Goal: Use online tool/utility

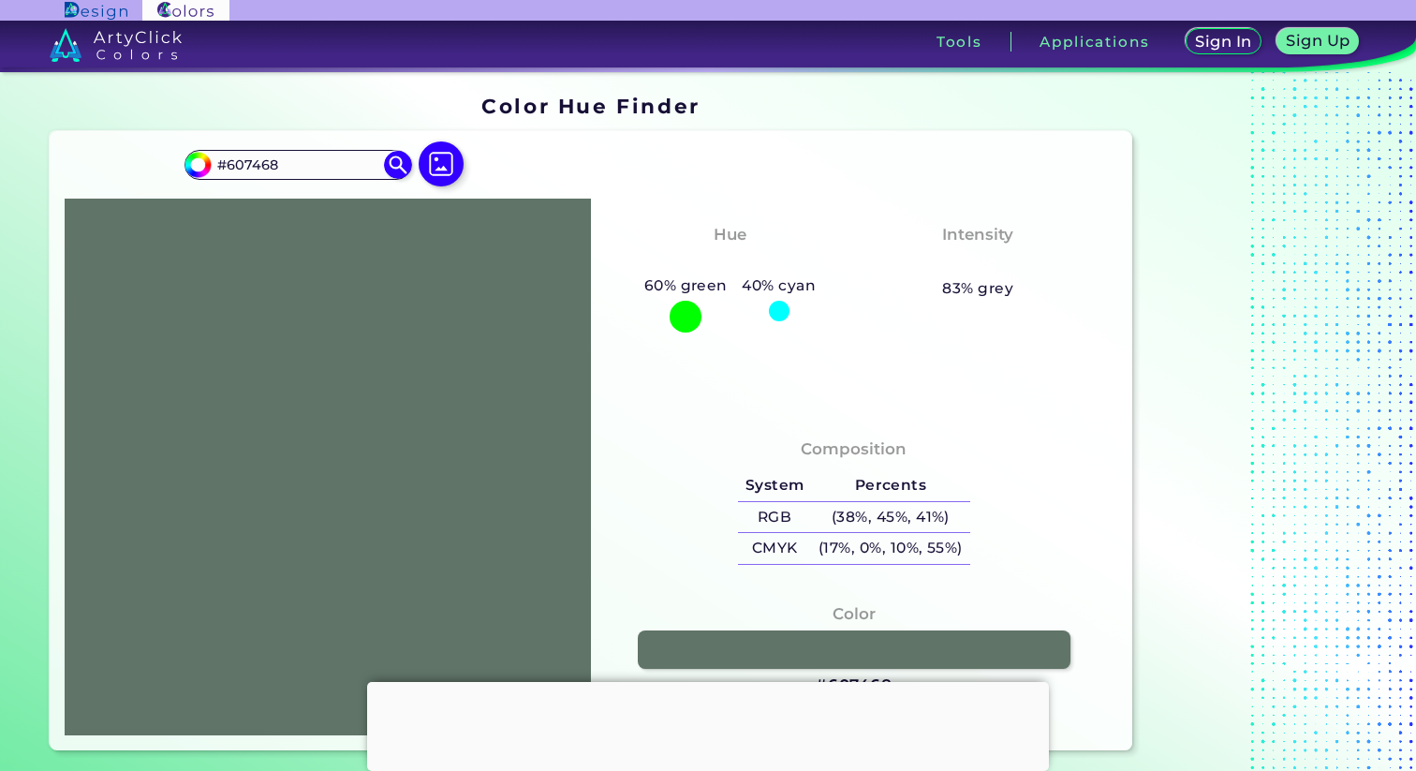
click at [165, 274] on div at bounding box center [328, 467] width 526 height 537
drag, startPoint x: 198, startPoint y: 290, endPoint x: 505, endPoint y: 538, distance: 394.8
click at [505, 538] on div at bounding box center [328, 467] width 526 height 537
drag, startPoint x: 456, startPoint y: 478, endPoint x: 364, endPoint y: 348, distance: 159.3
click at [370, 376] on div at bounding box center [328, 467] width 526 height 537
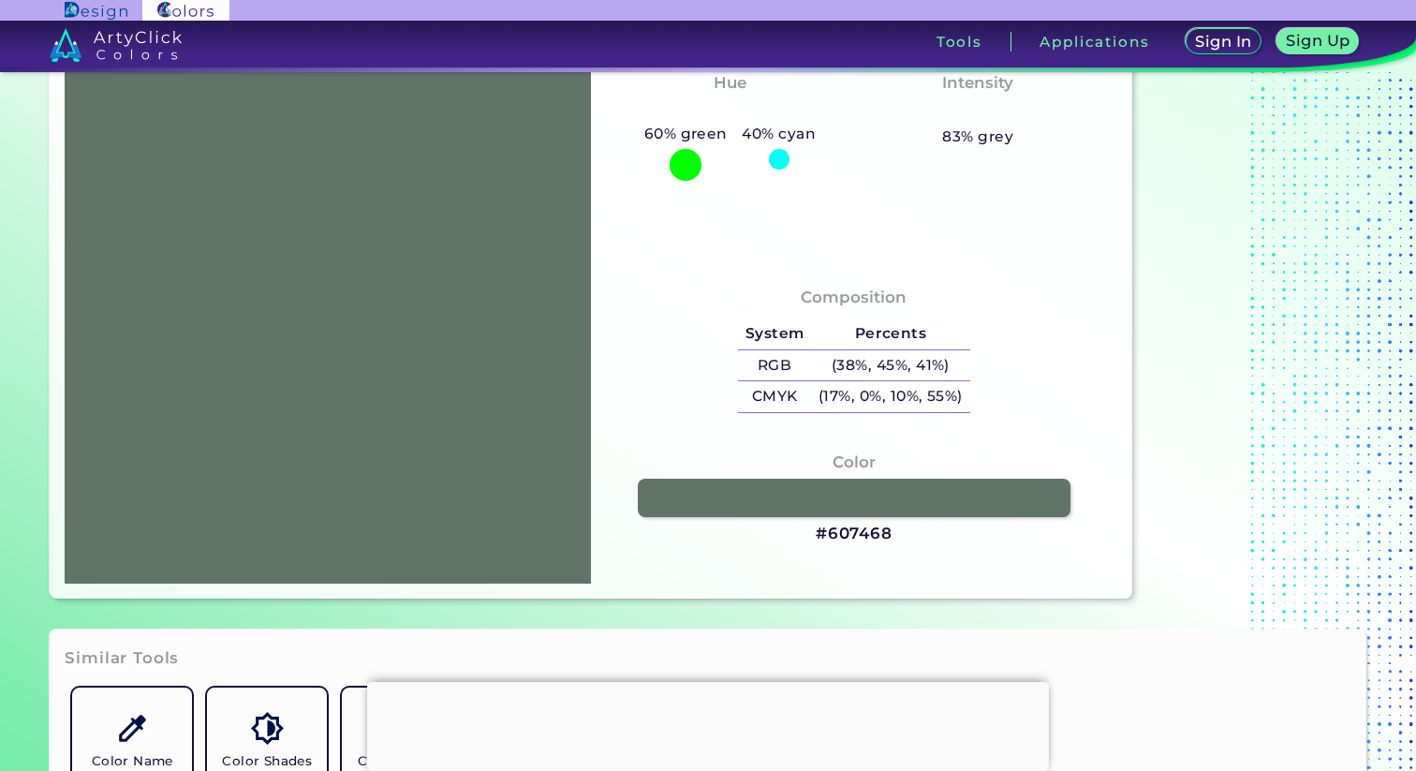
scroll to position [302, 0]
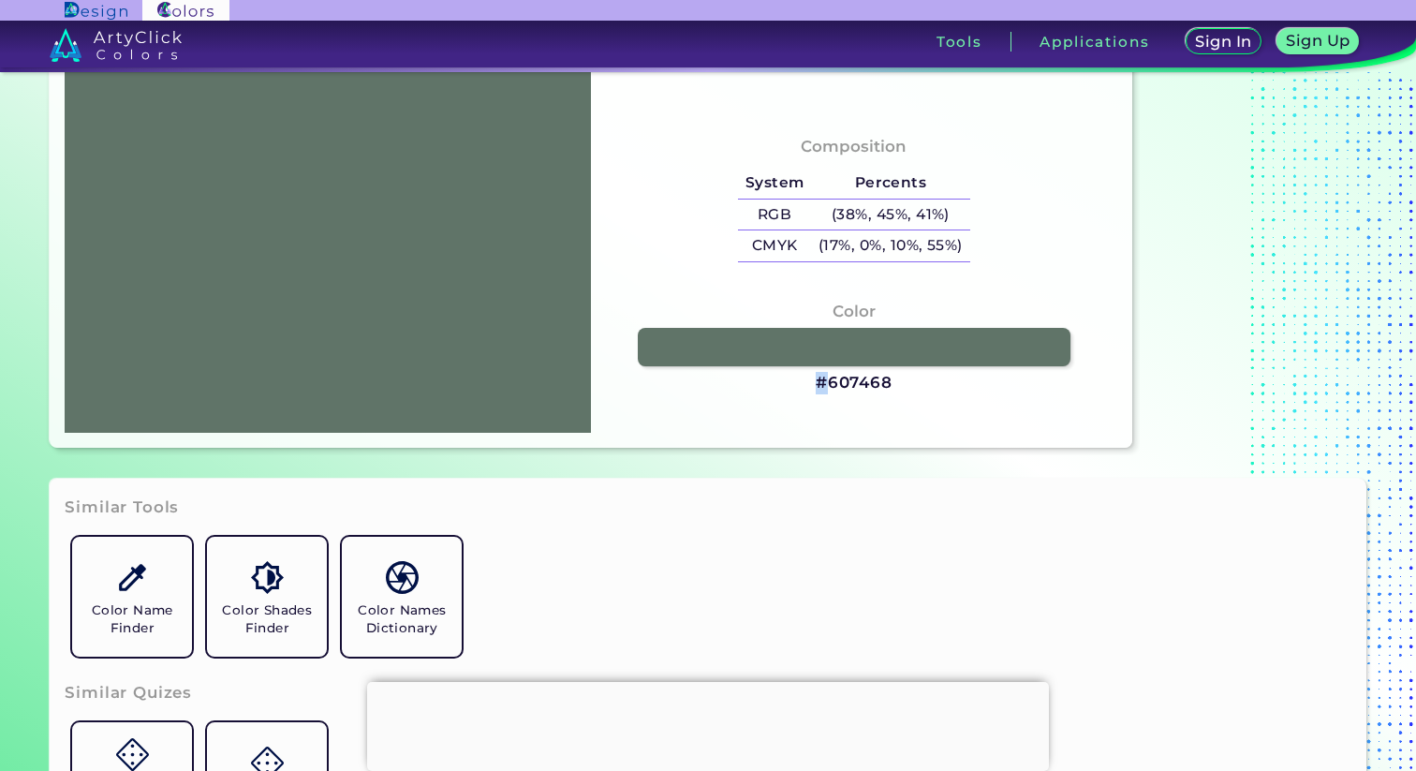
drag, startPoint x: 823, startPoint y: 388, endPoint x: 920, endPoint y: 391, distance: 96.5
click at [920, 391] on div "Color #607468" at bounding box center [854, 347] width 496 height 114
click at [868, 349] on link at bounding box center [853, 346] width 437 height 39
